Goal: Task Accomplishment & Management: Manage account settings

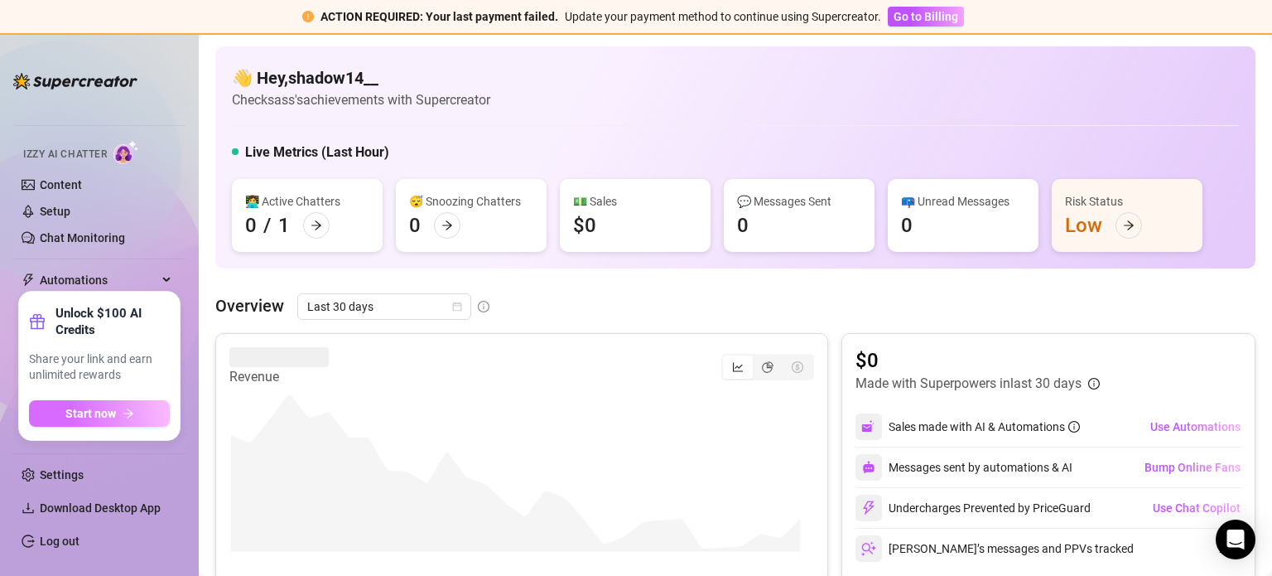
click at [98, 411] on span "Start now" at bounding box center [90, 413] width 51 height 13
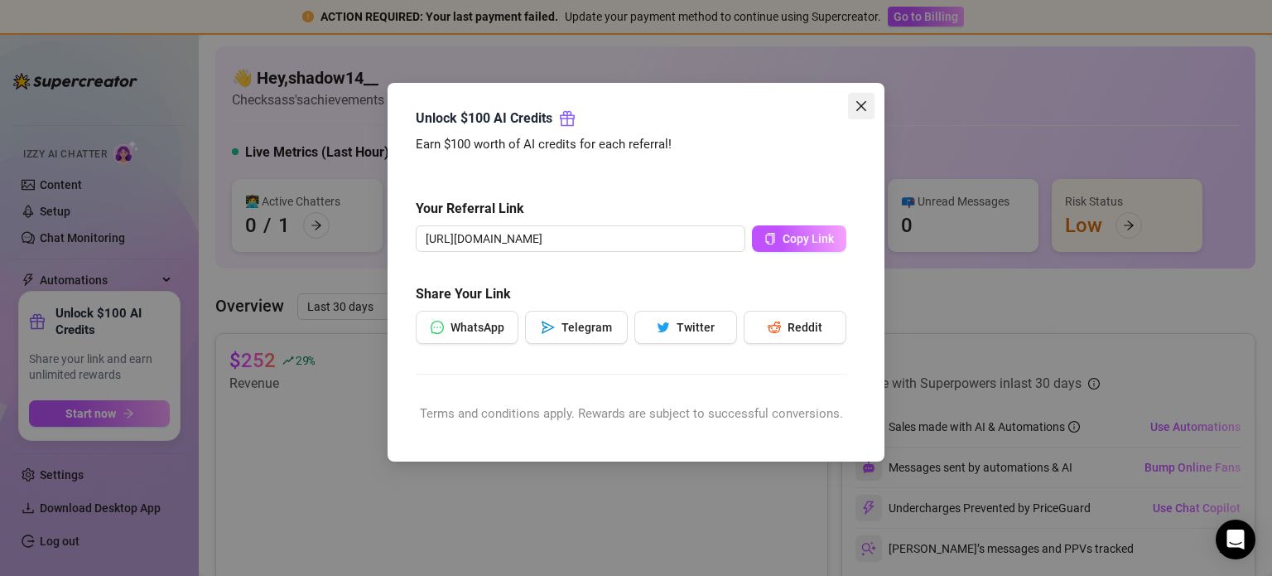
click at [865, 108] on icon "close" at bounding box center [861, 105] width 13 height 13
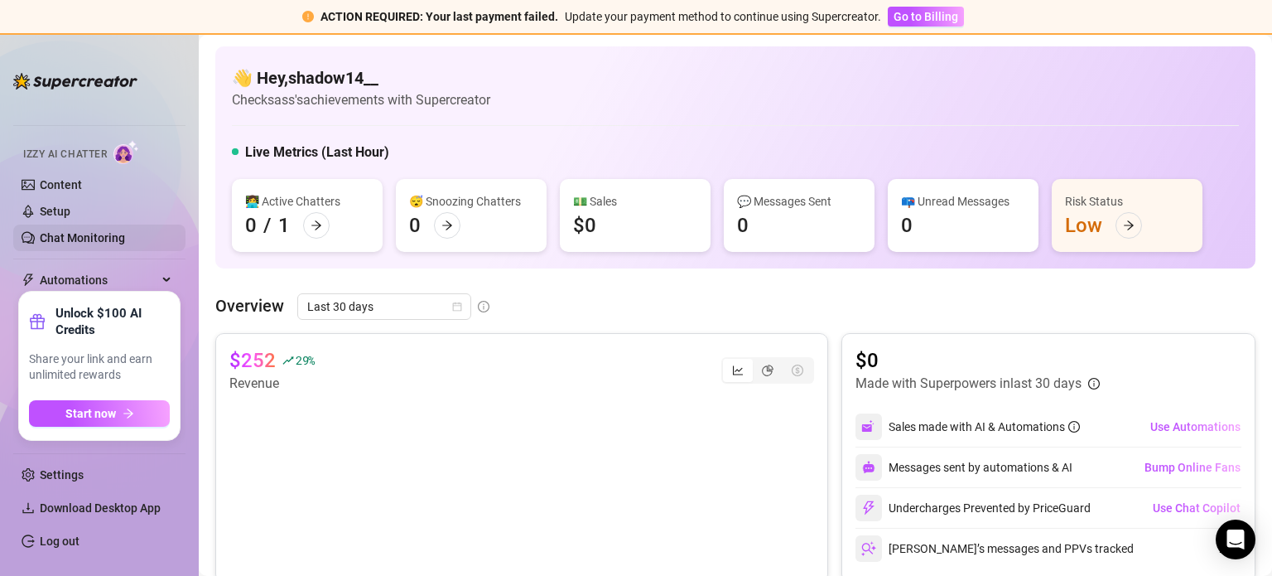
click at [95, 244] on link "Chat Monitoring" at bounding box center [82, 237] width 85 height 13
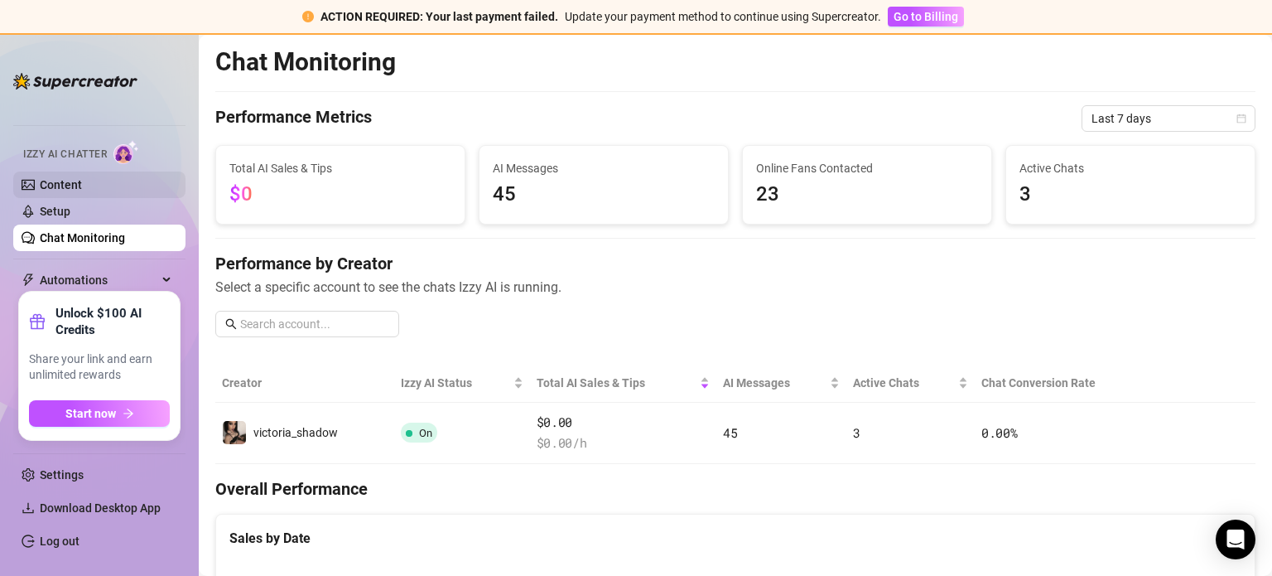
click at [80, 178] on link "Content" at bounding box center [61, 184] width 42 height 13
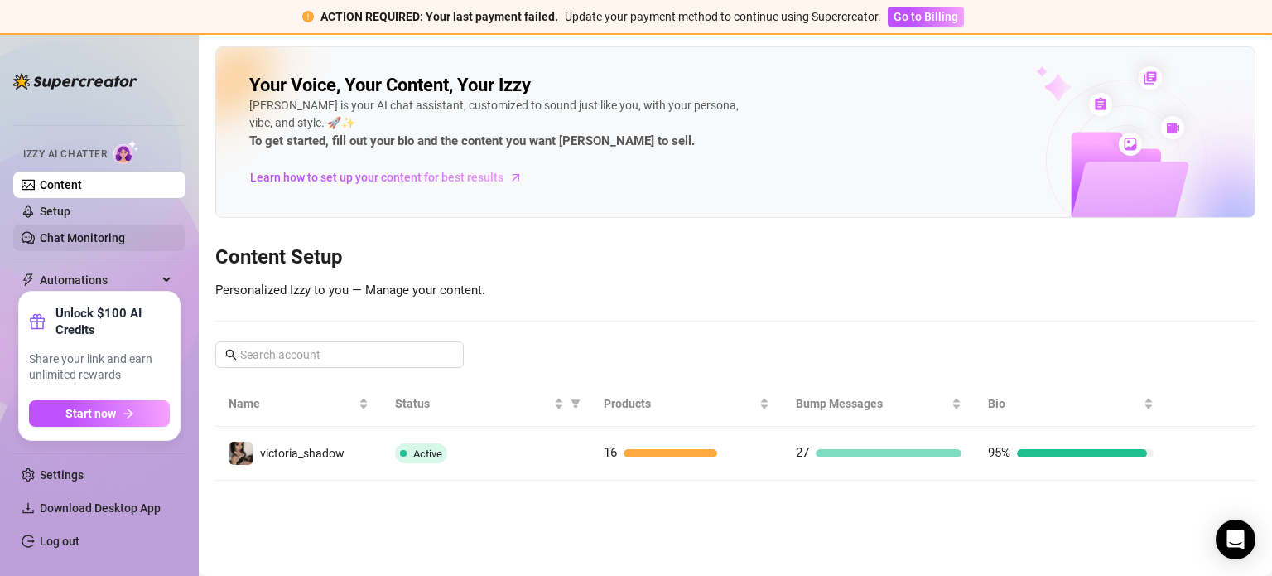
scroll to position [62, 0]
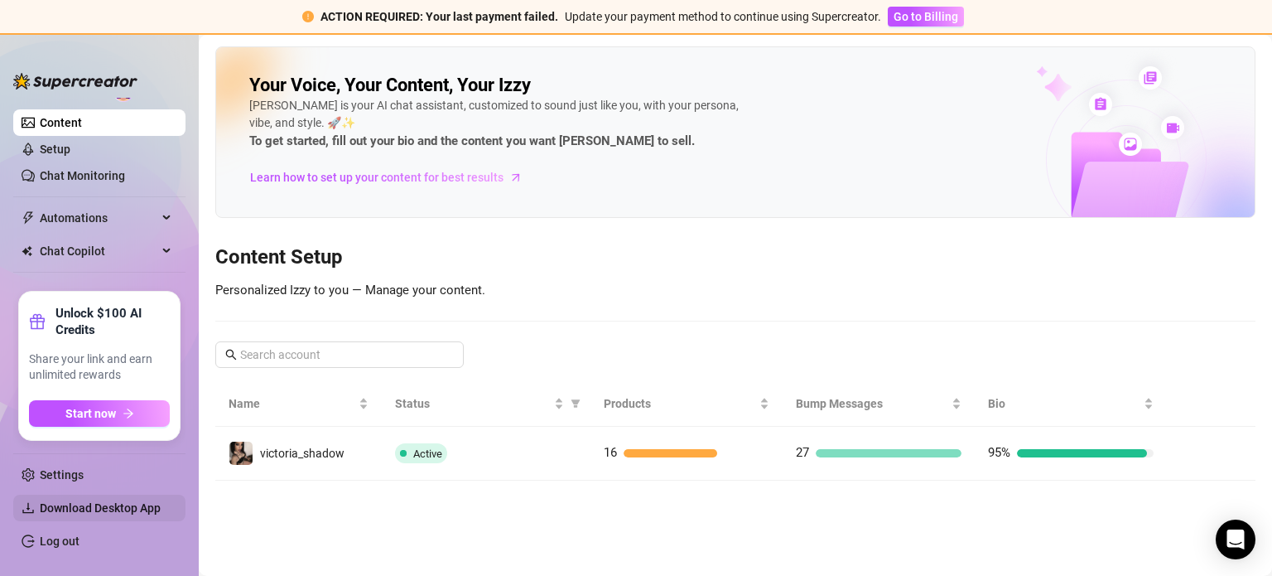
click at [163, 509] on span "Download Desktop App" at bounding box center [106, 507] width 133 height 27
click at [96, 170] on link "Chat Monitoring" at bounding box center [82, 175] width 85 height 13
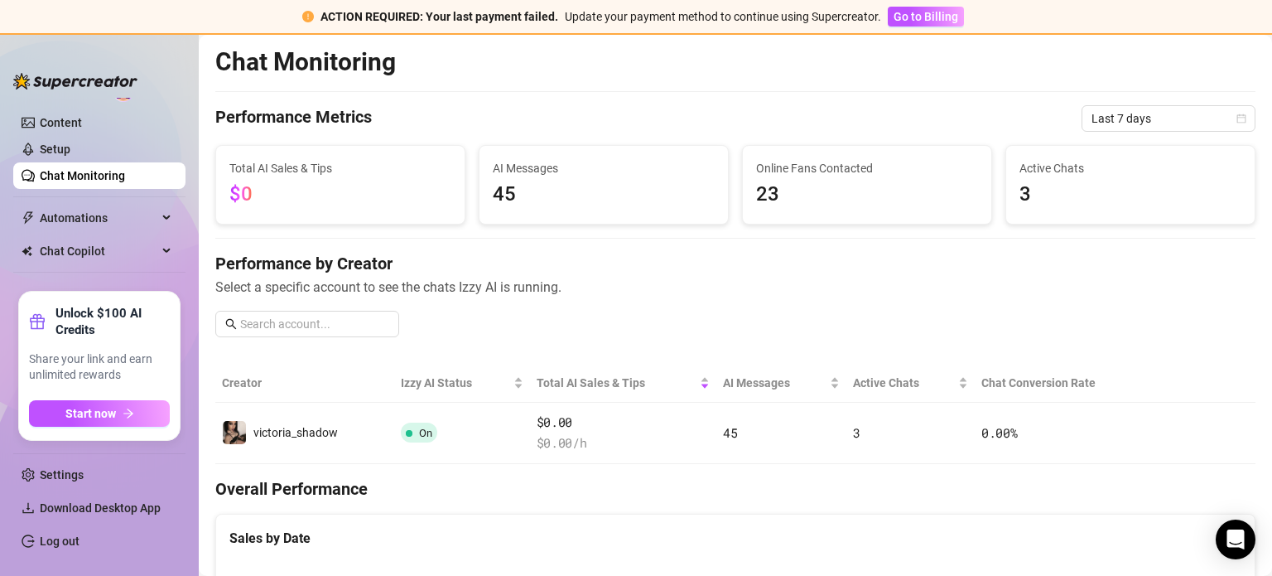
click at [209, 424] on div "Home Creator Analytics Team Analytics Izzy AI Chatter Content Setup Chat Monito…" at bounding box center [636, 305] width 1272 height 541
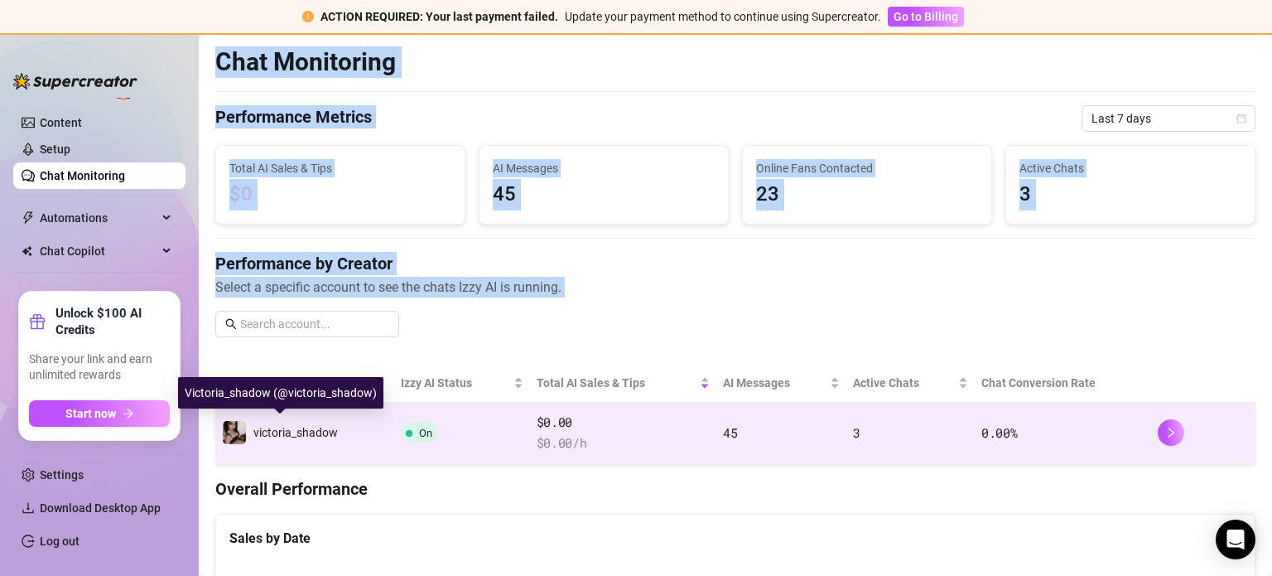
click at [237, 431] on img at bounding box center [234, 432] width 23 height 23
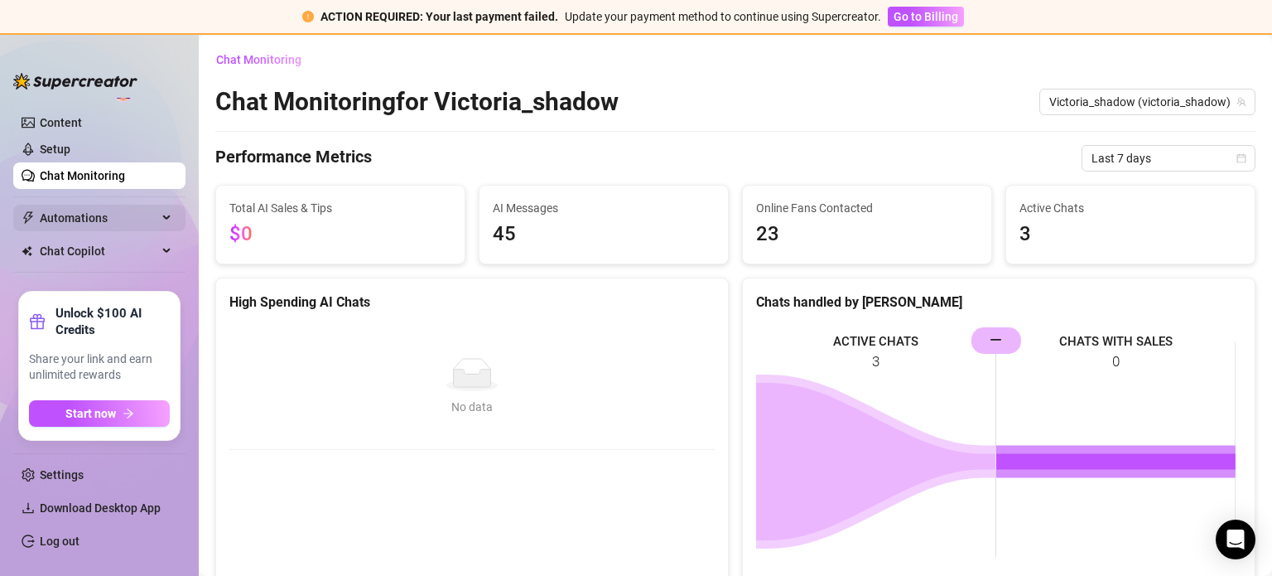
click at [119, 208] on span "Automations" at bounding box center [99, 218] width 118 height 27
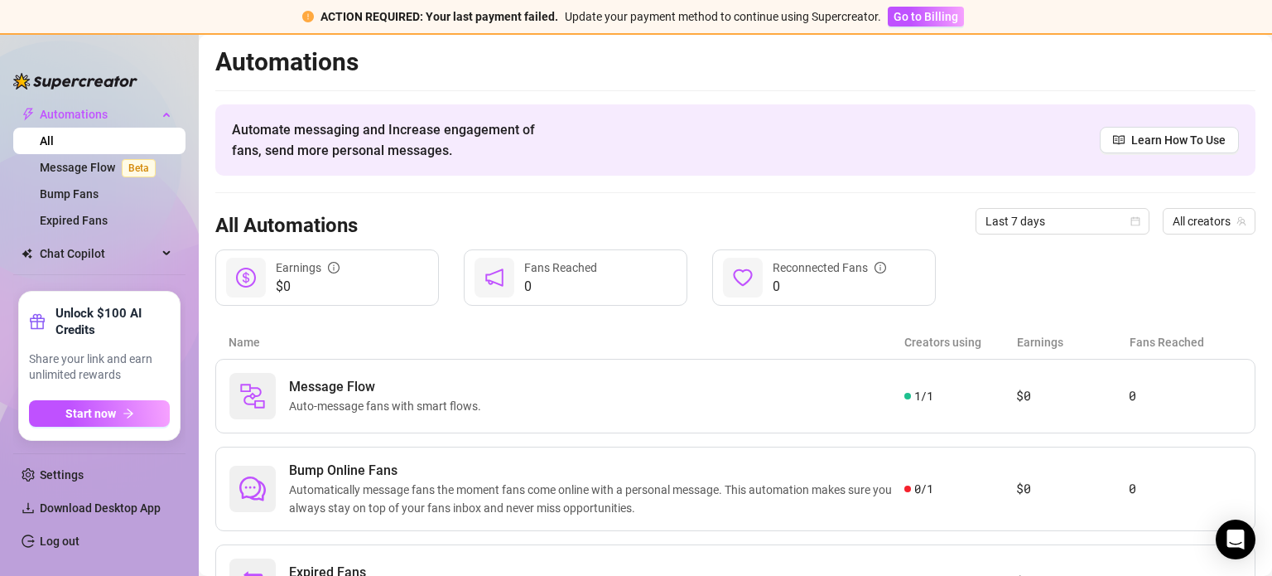
scroll to position [168, 0]
click at [903, 19] on span "Go to Billing" at bounding box center [926, 16] width 65 height 13
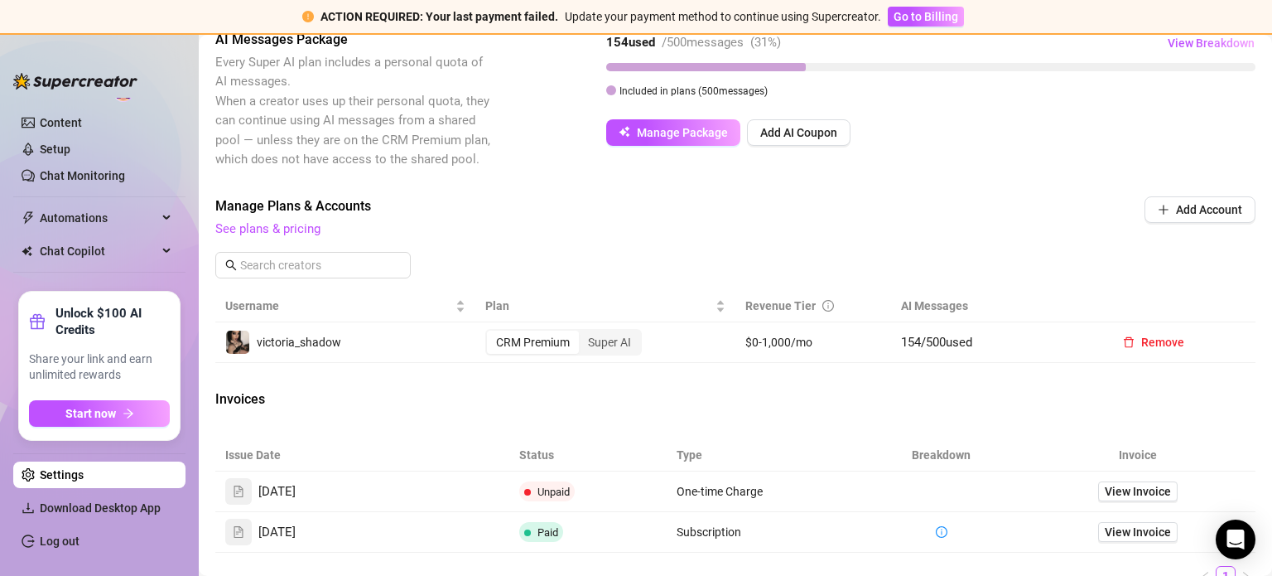
scroll to position [580, 0]
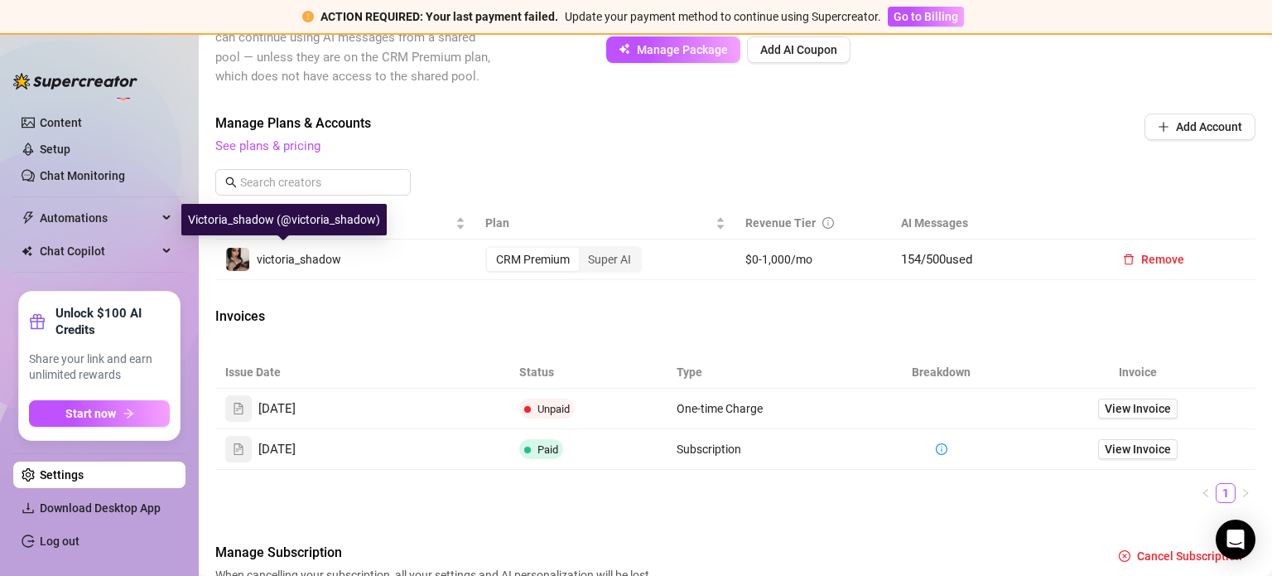
click at [245, 251] on img at bounding box center [237, 259] width 23 height 23
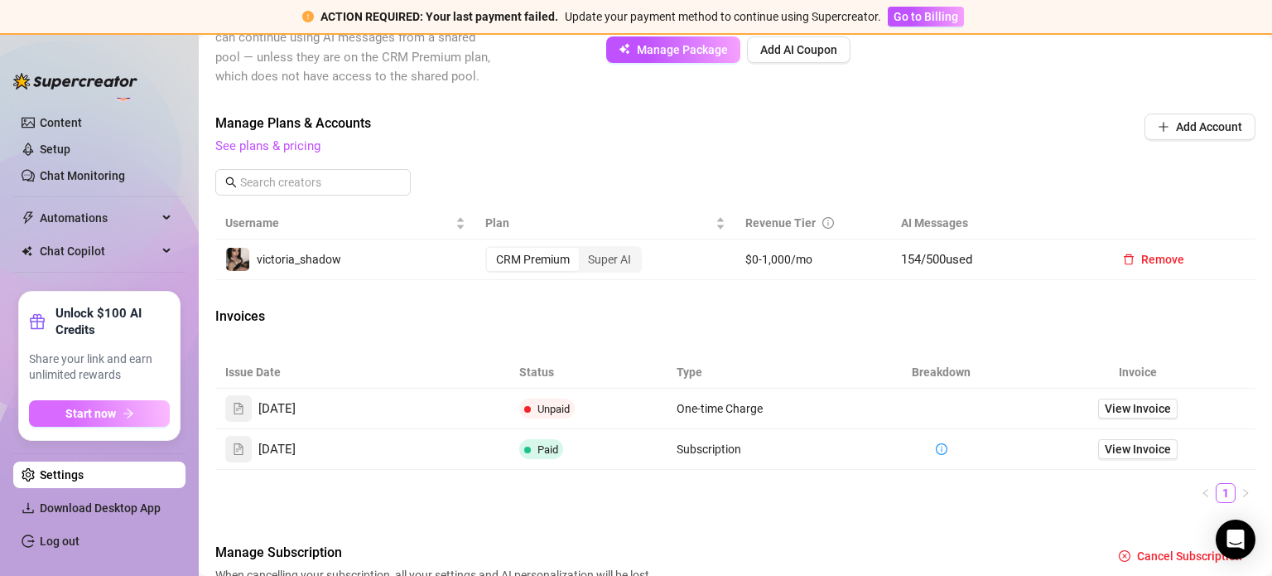
click at [128, 402] on button "Start now" at bounding box center [99, 413] width 141 height 27
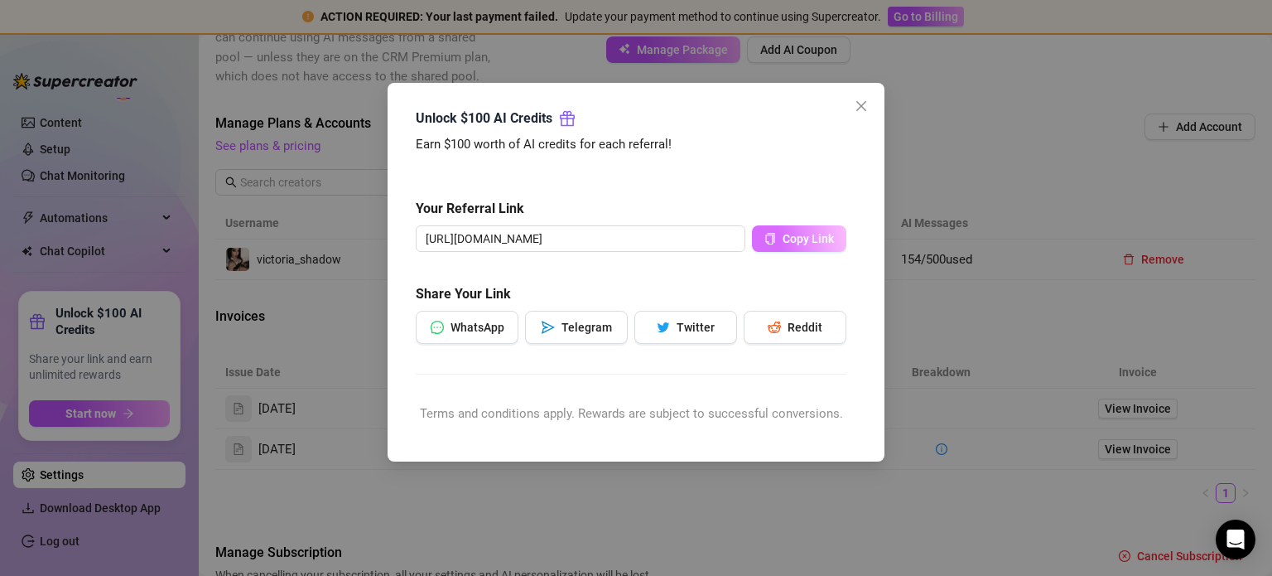
click at [793, 237] on span "Copy Link" at bounding box center [808, 238] width 51 height 13
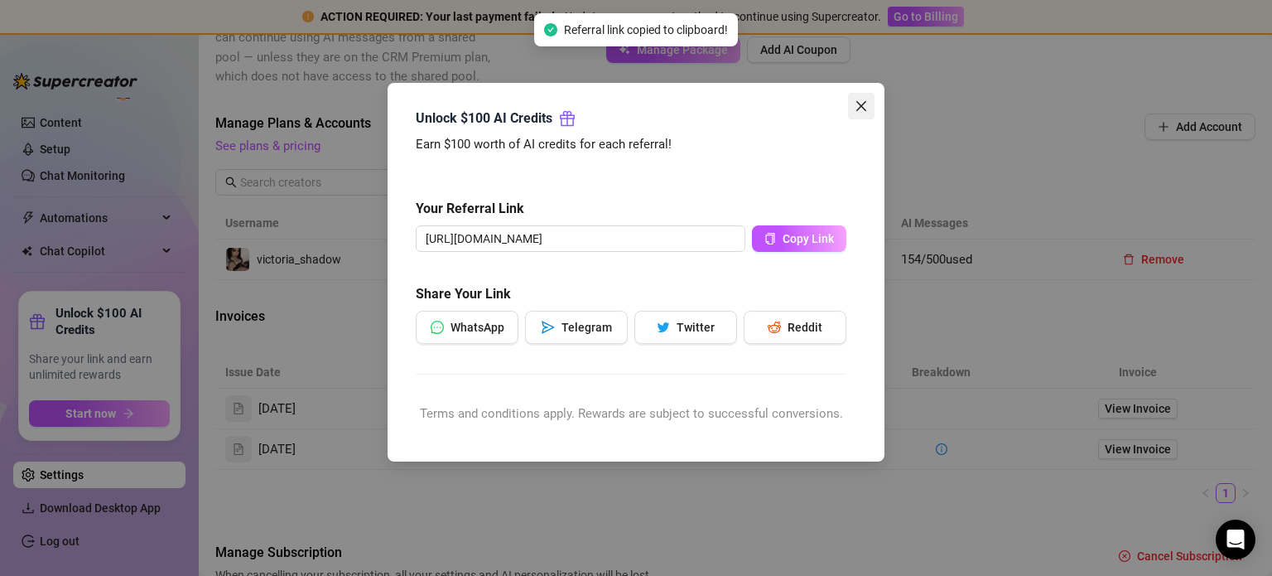
click at [874, 94] on button "Close" at bounding box center [861, 106] width 27 height 27
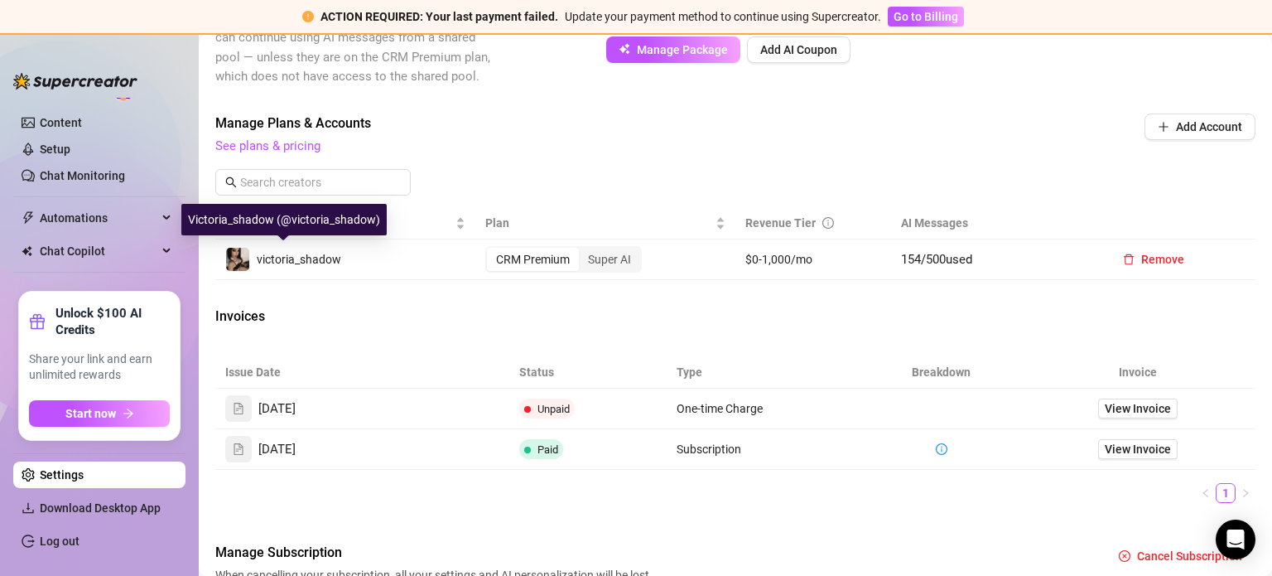
click at [267, 254] on span "victoria_shadow" at bounding box center [299, 259] width 84 height 13
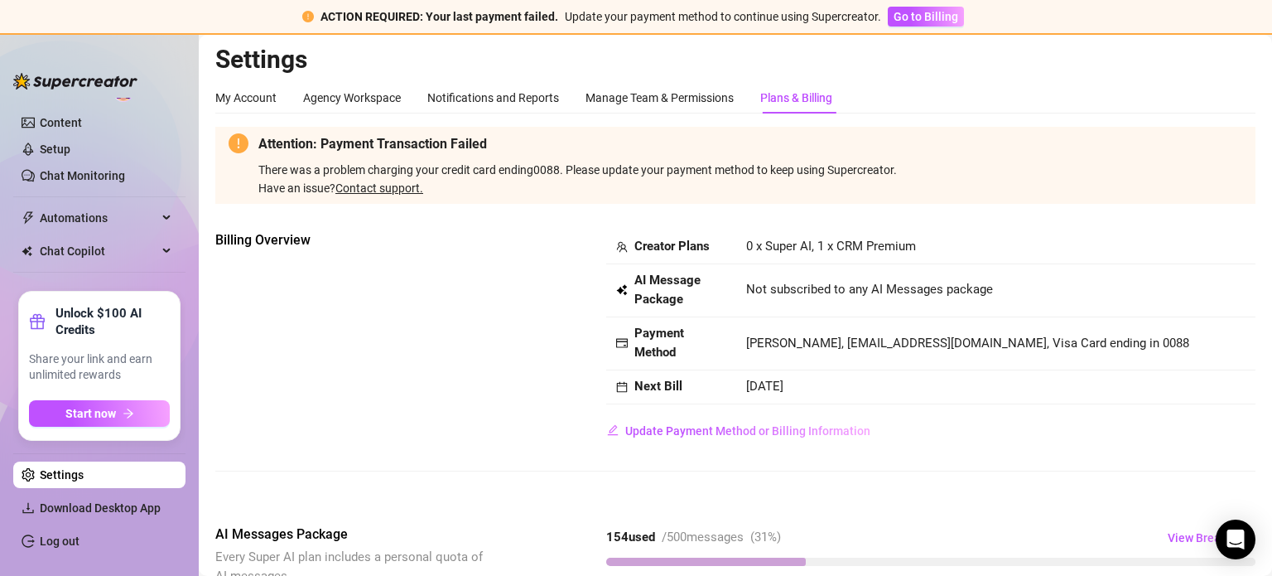
scroll to position [0, 0]
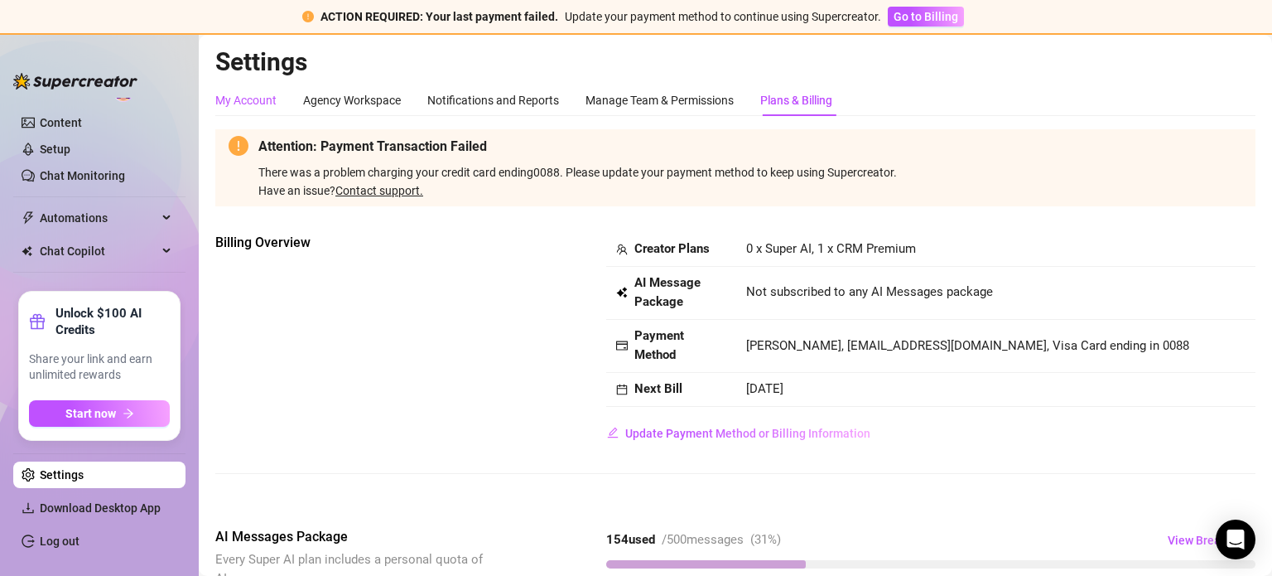
click at [237, 105] on div "My Account" at bounding box center [245, 100] width 61 height 18
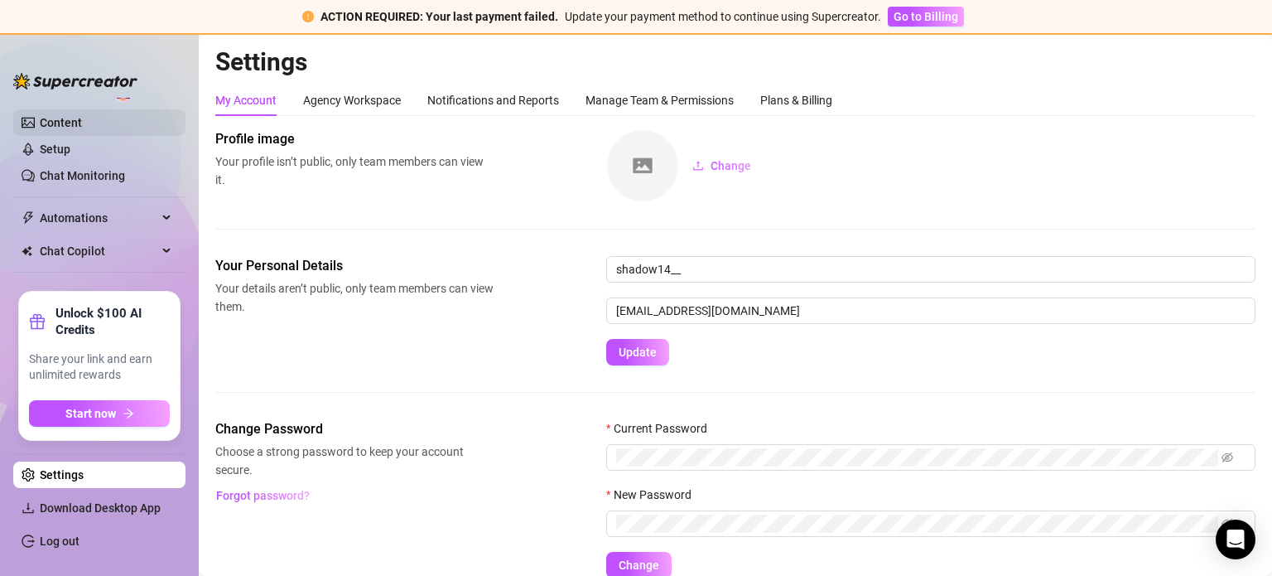
click at [62, 125] on link "Content" at bounding box center [61, 122] width 42 height 13
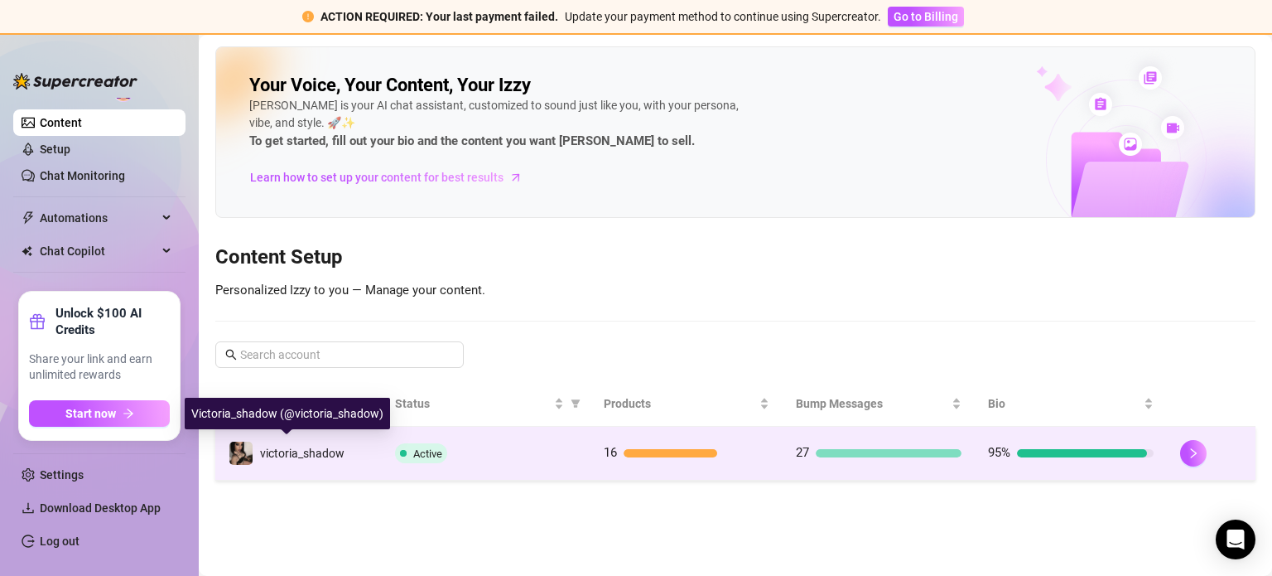
click at [292, 446] on span "victoria_shadow" at bounding box center [302, 452] width 84 height 13
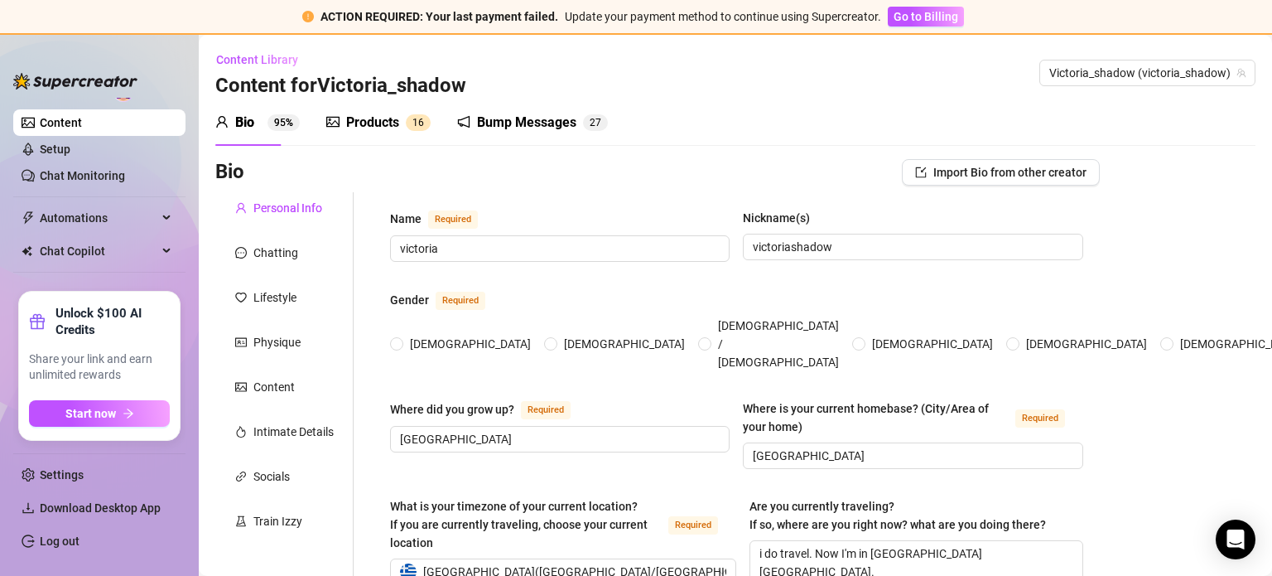
radio input "true"
type input "[DATE]"
click at [383, 118] on div "Products" at bounding box center [372, 123] width 53 height 20
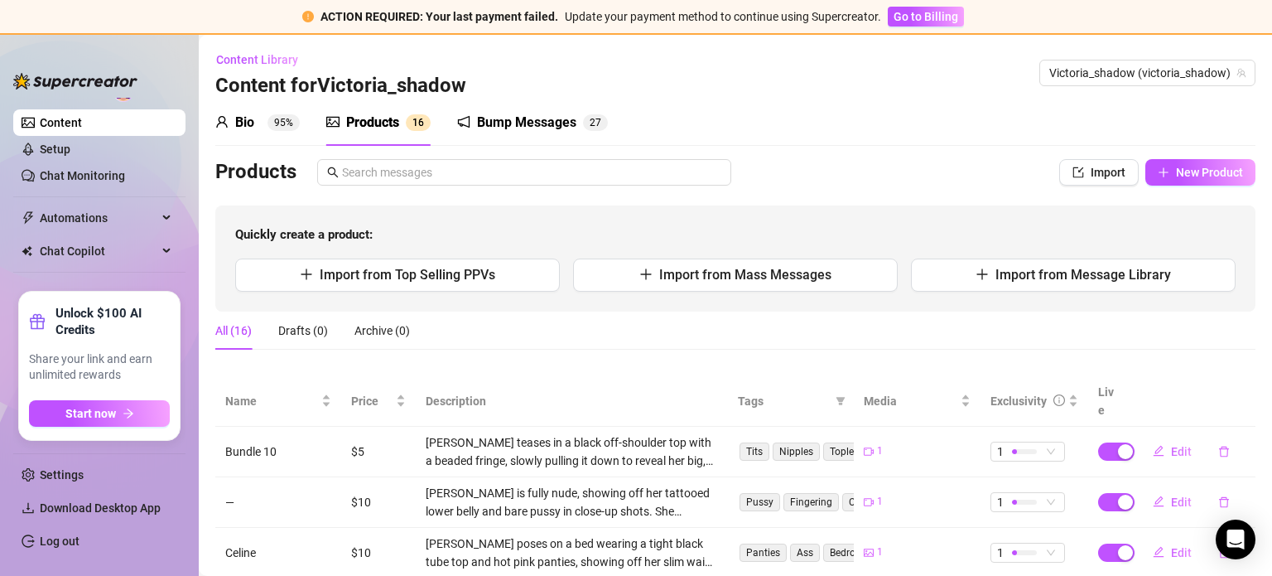
click at [239, 113] on div "Bio" at bounding box center [244, 123] width 19 height 20
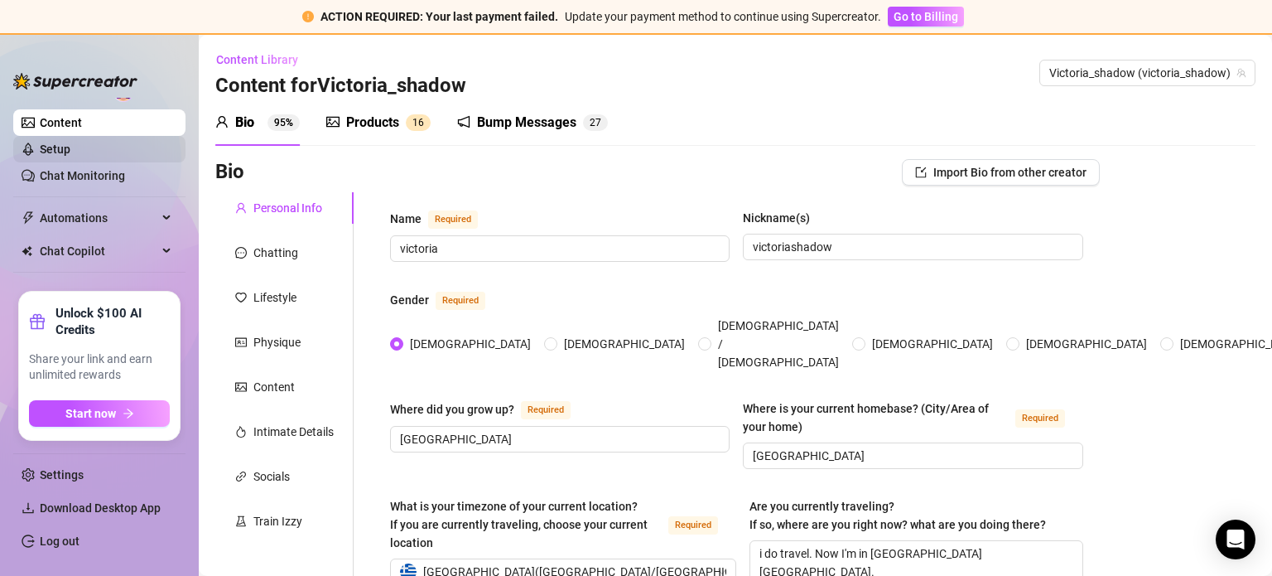
click at [70, 146] on link "Setup" at bounding box center [55, 148] width 31 height 13
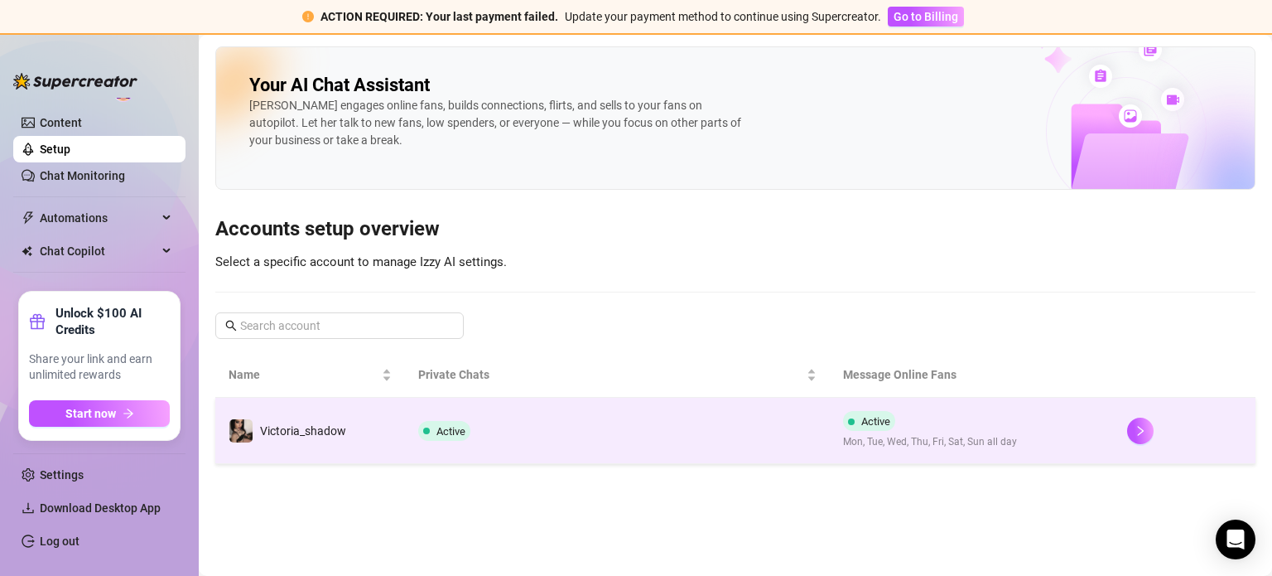
click at [283, 434] on span "Victoria_shadow" at bounding box center [303, 430] width 86 height 13
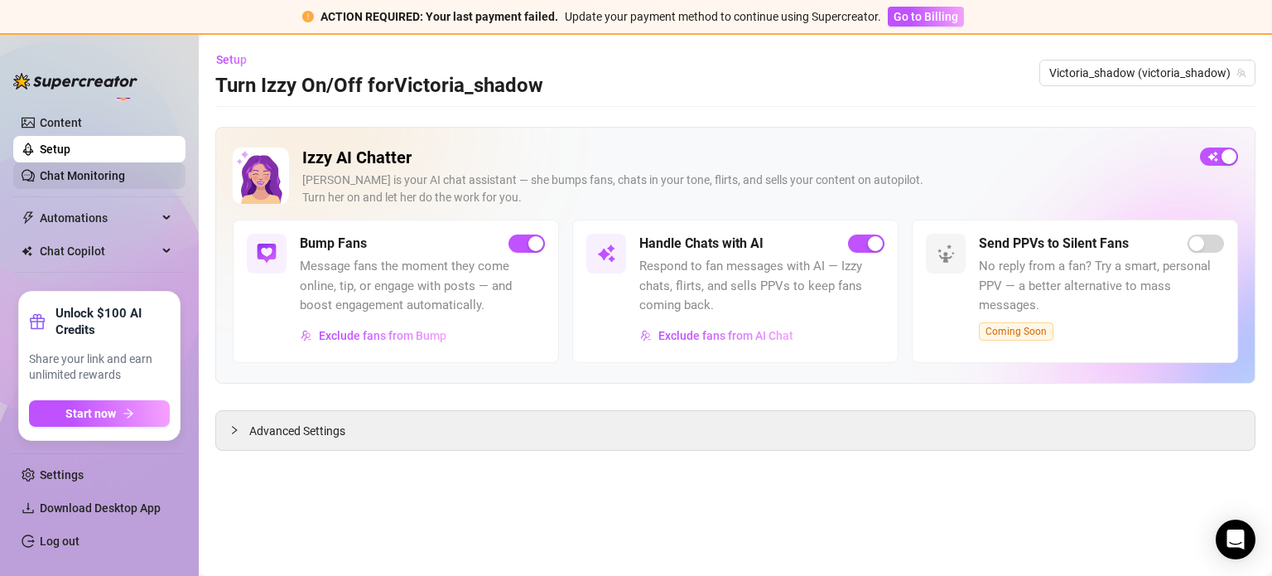
click at [96, 181] on link "Chat Monitoring" at bounding box center [82, 175] width 85 height 13
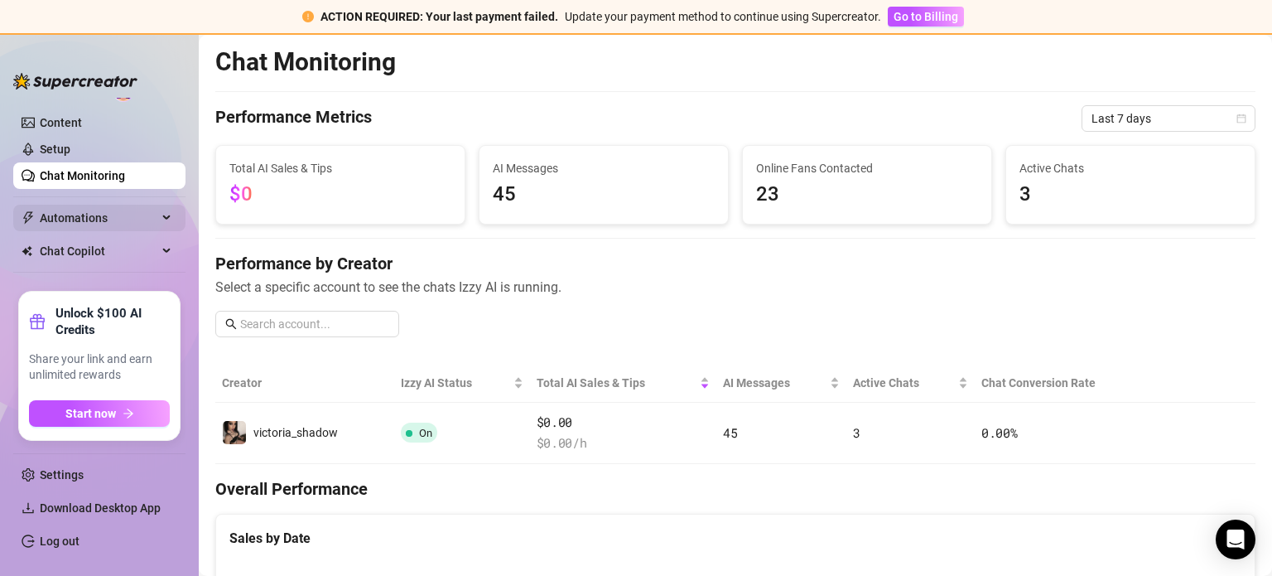
click at [108, 223] on span "Automations" at bounding box center [99, 218] width 118 height 27
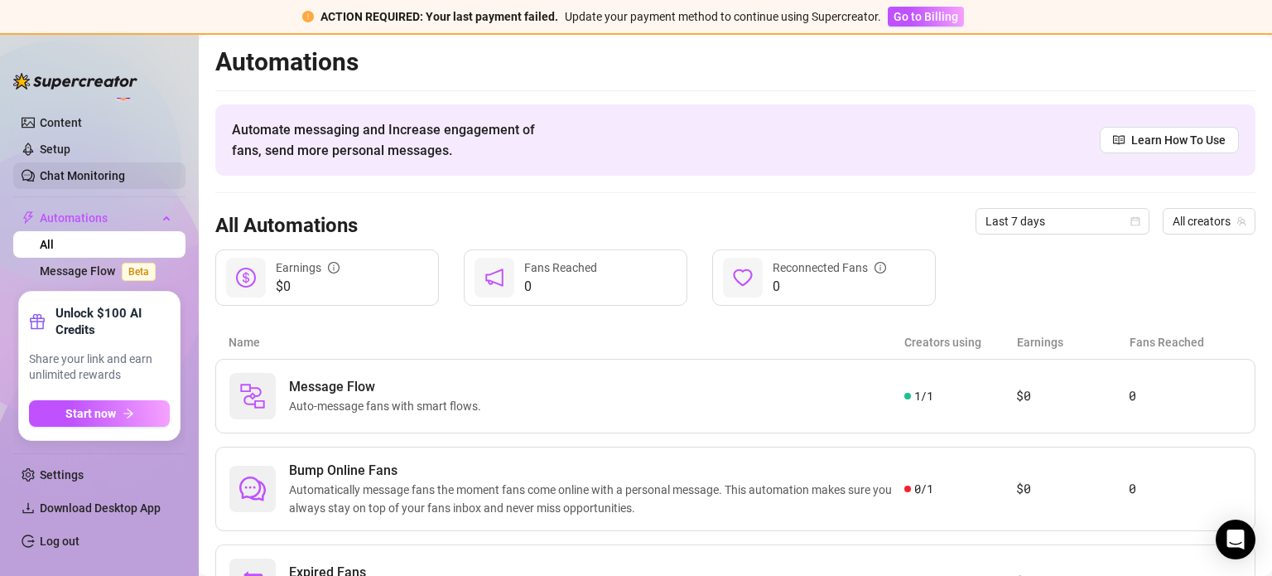
click at [119, 182] on link "Chat Monitoring" at bounding box center [82, 175] width 85 height 13
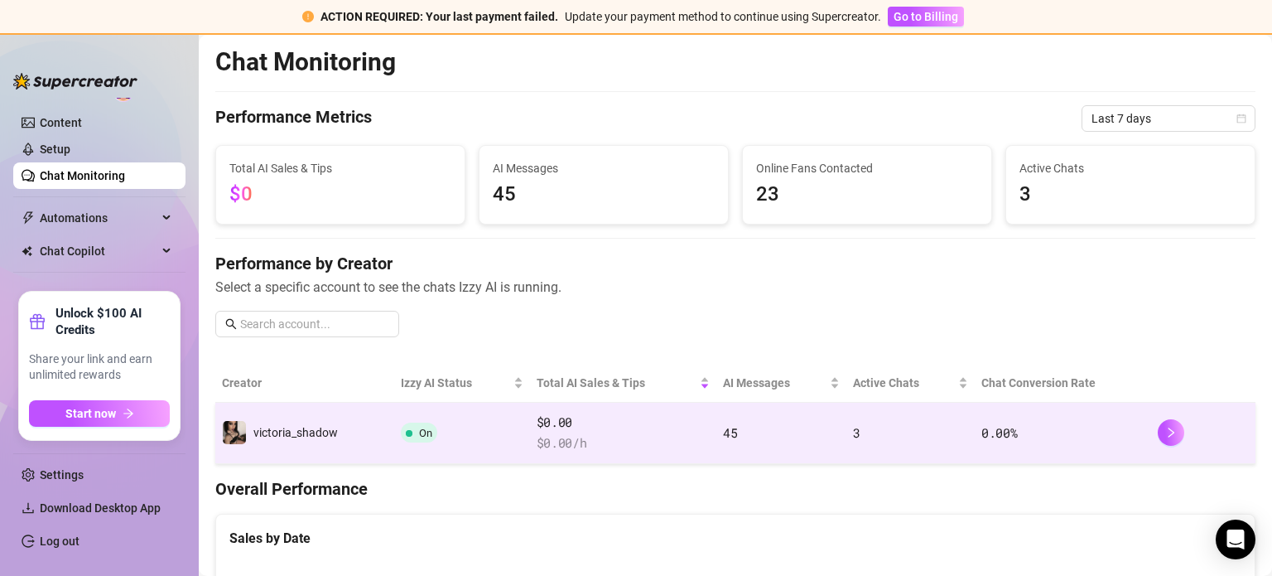
click at [286, 439] on div "victoria_shadow" at bounding box center [295, 432] width 84 height 18
